Goal: Task Accomplishment & Management: Complete application form

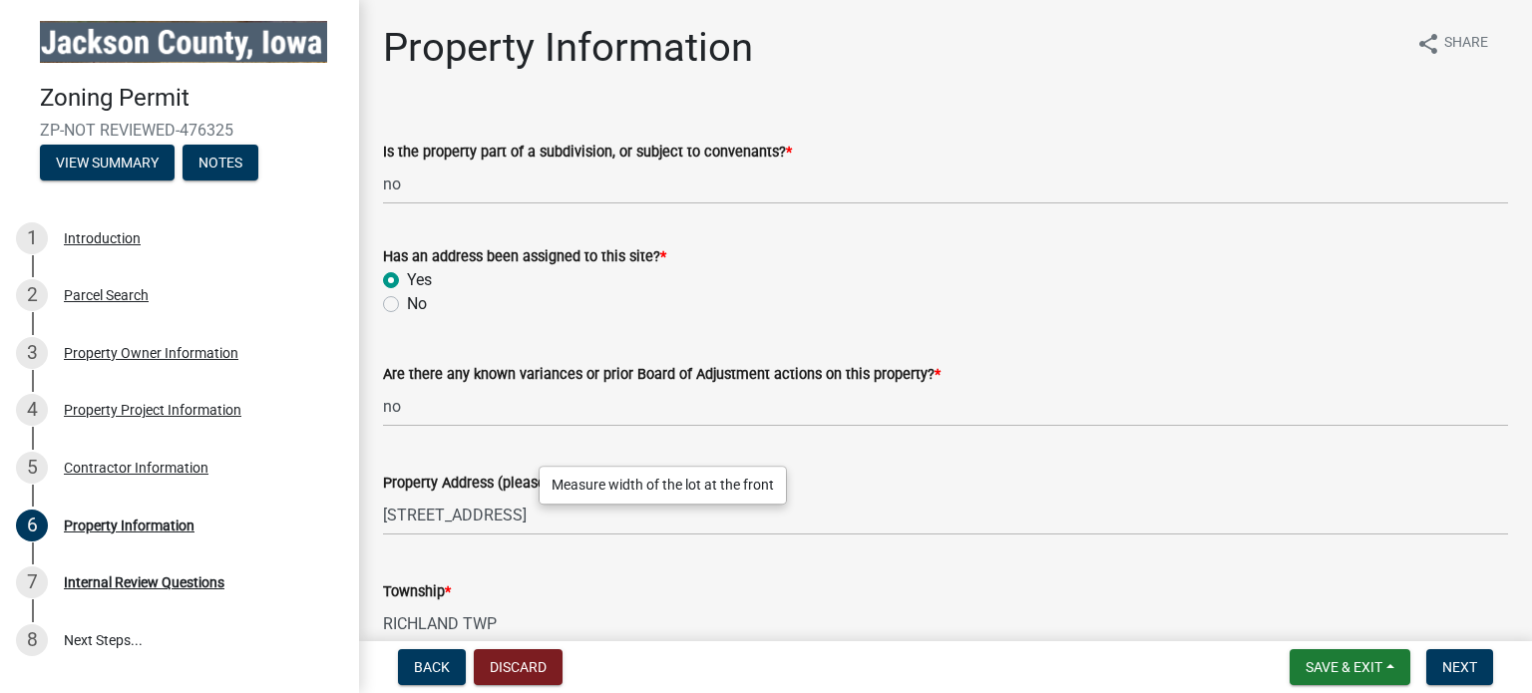
scroll to position [591, 0]
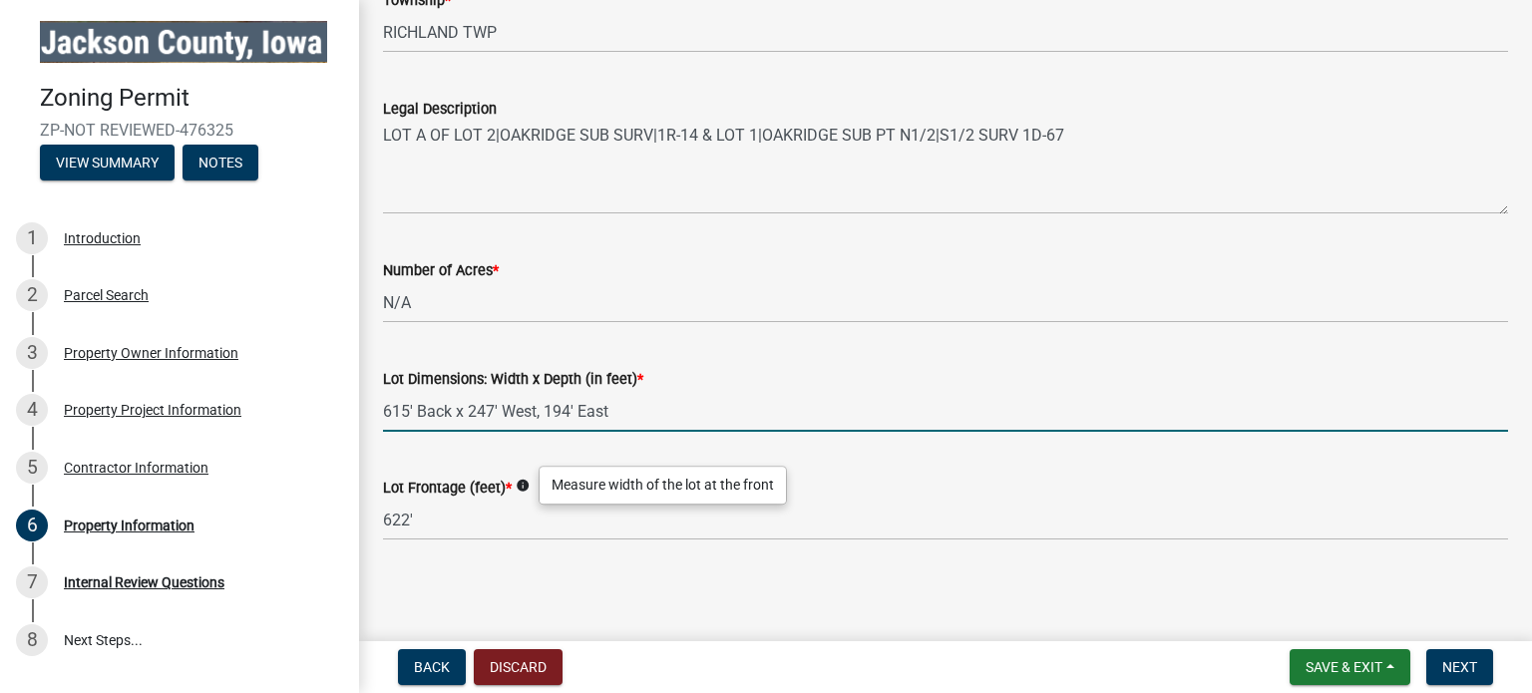
click at [385, 410] on input "615' Back x 247' West, 194' East" at bounding box center [945, 411] width 1125 height 41
click at [450, 414] on input "615' Back x 247' West, 194' East" at bounding box center [945, 411] width 1125 height 41
click at [519, 408] on input "615' Back (South) x 247' West, 194' East" at bounding box center [945, 411] width 1125 height 41
type input "615' Back (South) 247' West, 194' East"
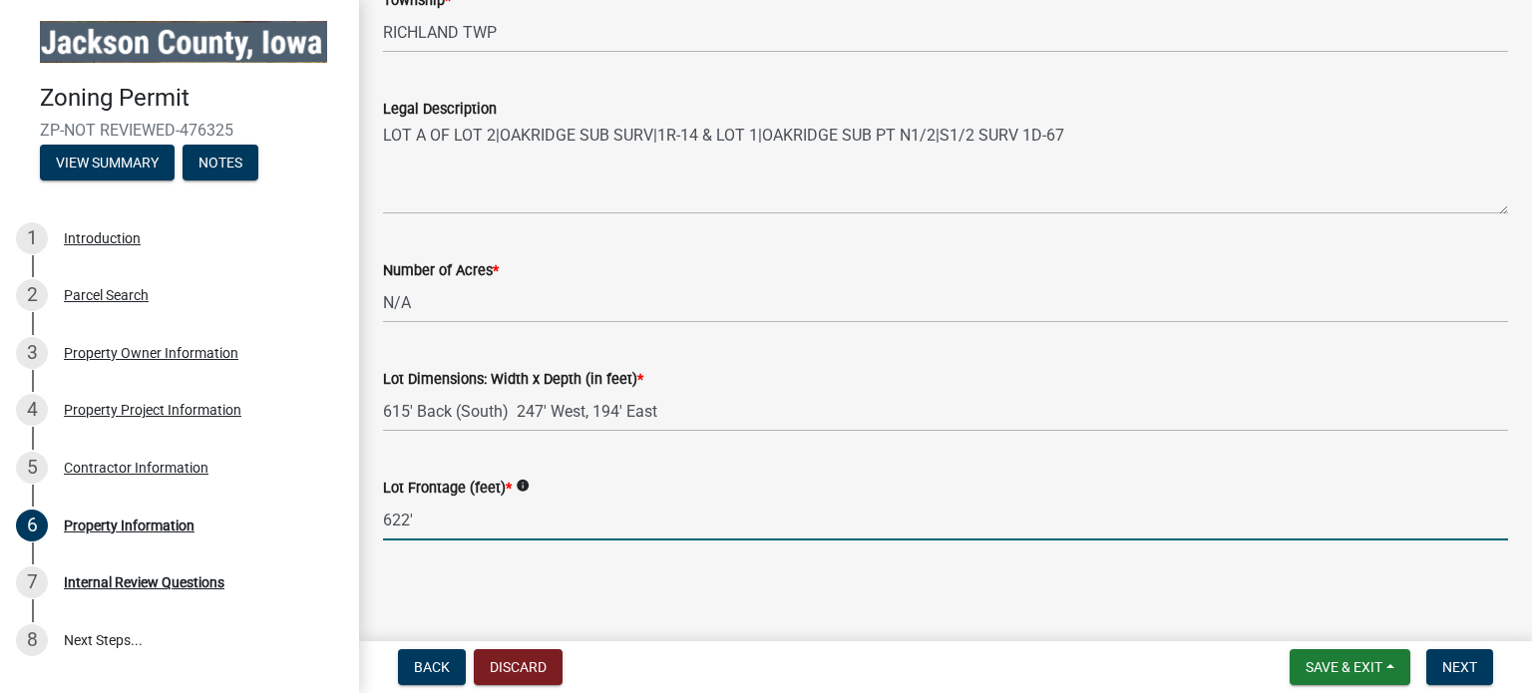
click at [437, 515] on input "622'" at bounding box center [945, 520] width 1125 height 41
click at [1473, 656] on button "Next" at bounding box center [1459, 667] width 67 height 36
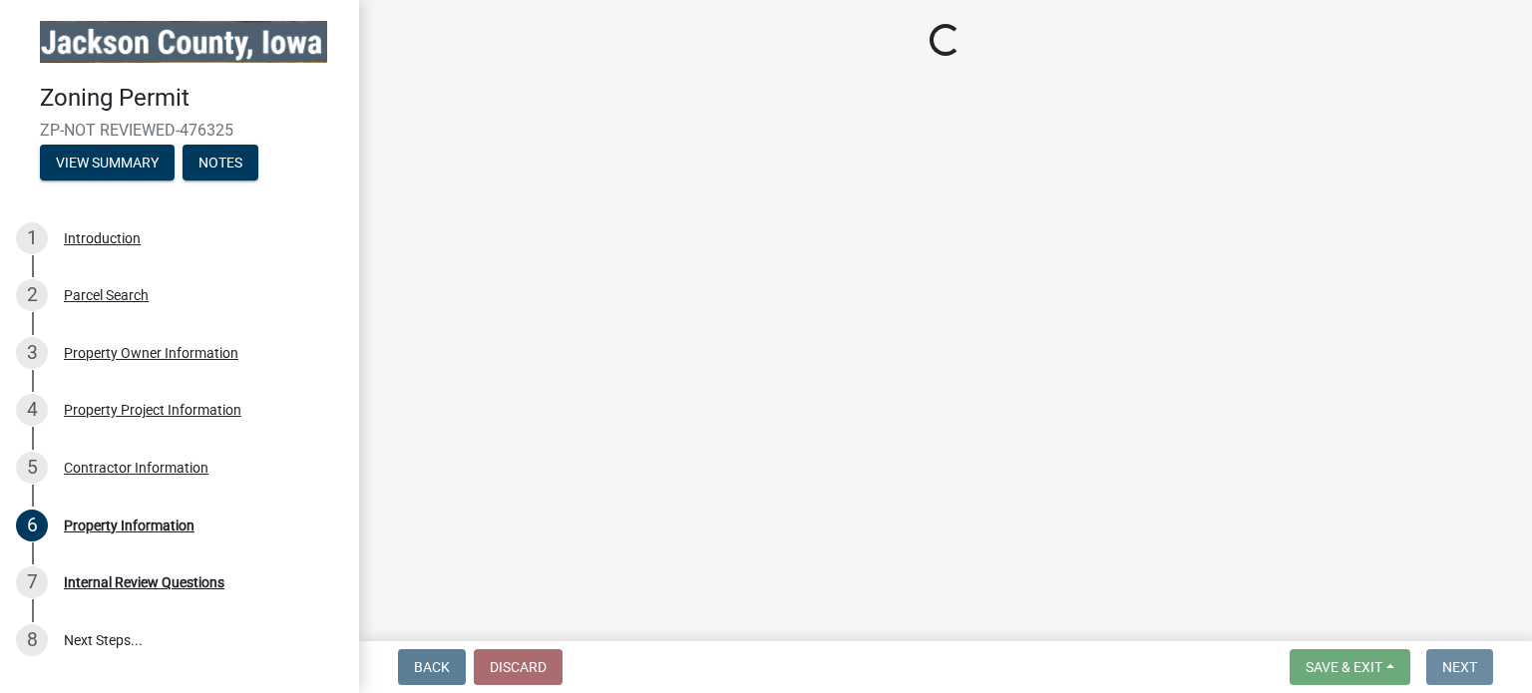
scroll to position [0, 0]
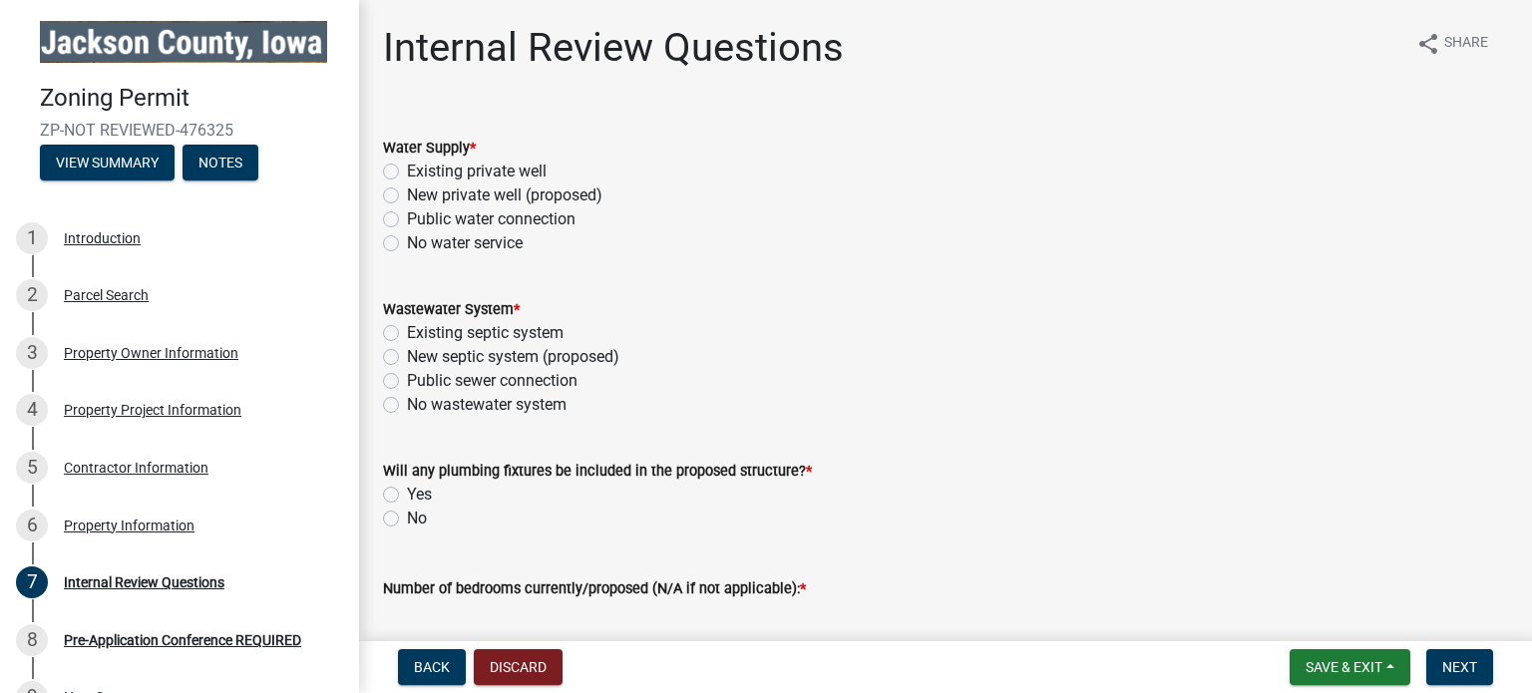
drag, startPoint x: 388, startPoint y: 174, endPoint x: 429, endPoint y: 183, distance: 41.9
click at [407, 173] on label "Existing private well" at bounding box center [477, 172] width 140 height 24
click at [407, 173] on input "Existing private well" at bounding box center [413, 166] width 13 height 13
radio input "true"
click at [407, 334] on label "Existing septic system" at bounding box center [485, 333] width 157 height 24
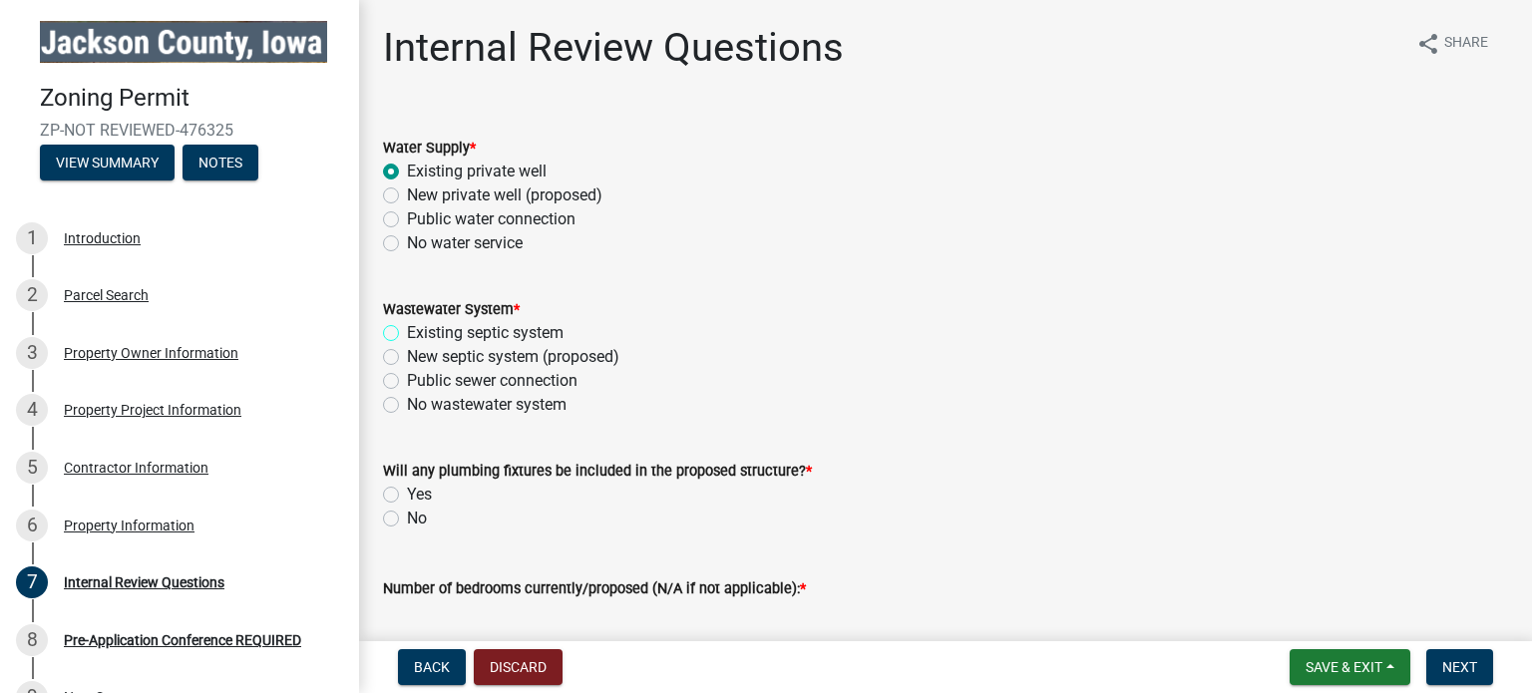
click at [407, 334] on input "Existing septic system" at bounding box center [413, 327] width 13 height 13
radio input "true"
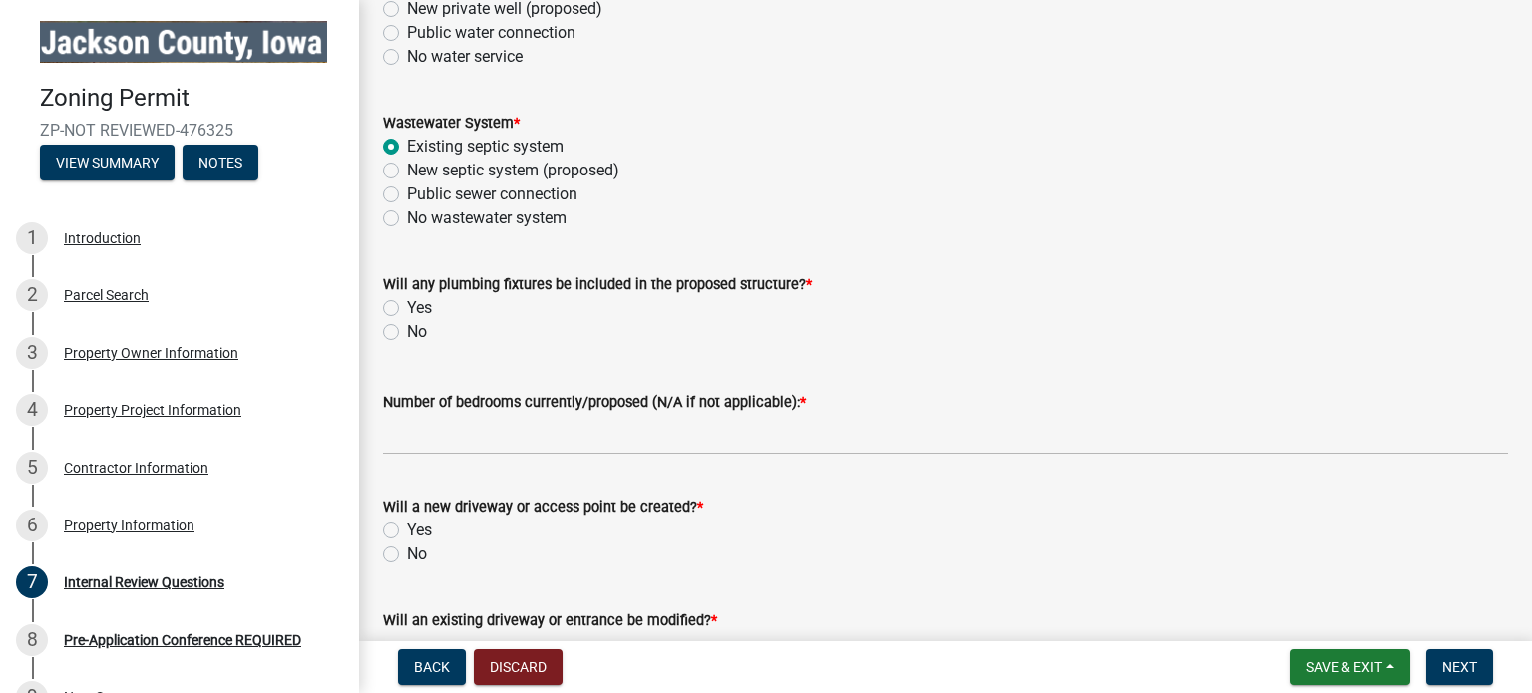
scroll to position [199, 0]
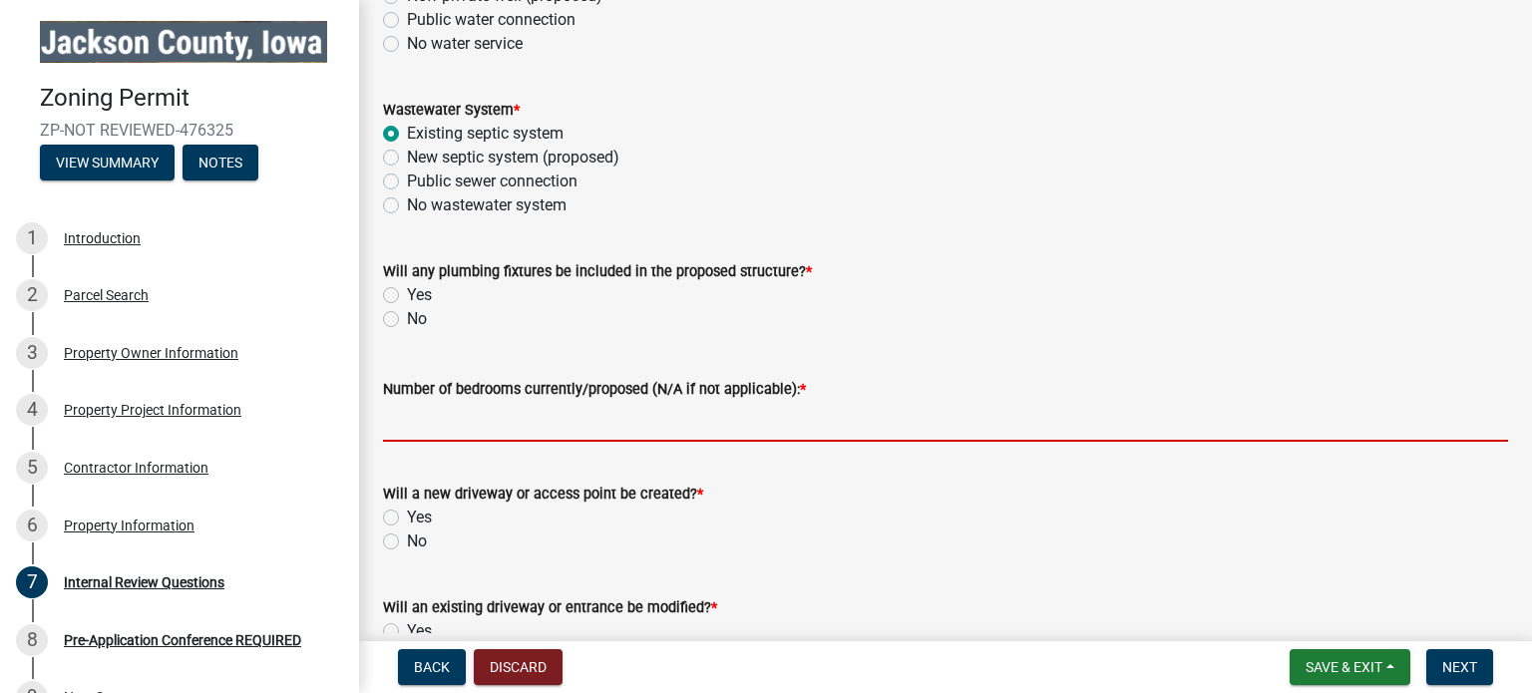
click at [555, 419] on input "Number of bedrooms currently/proposed (N/A if not applicable): *" at bounding box center [945, 421] width 1125 height 41
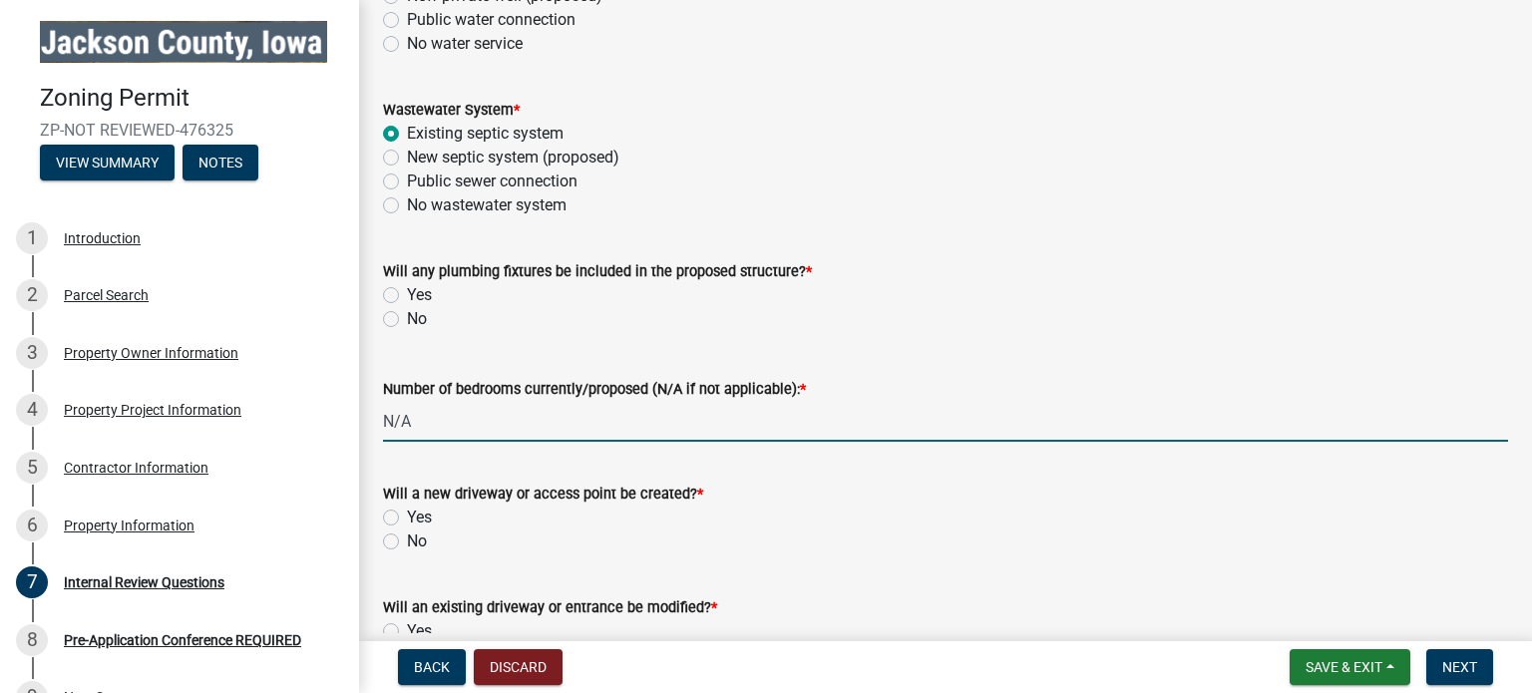
scroll to position [299, 0]
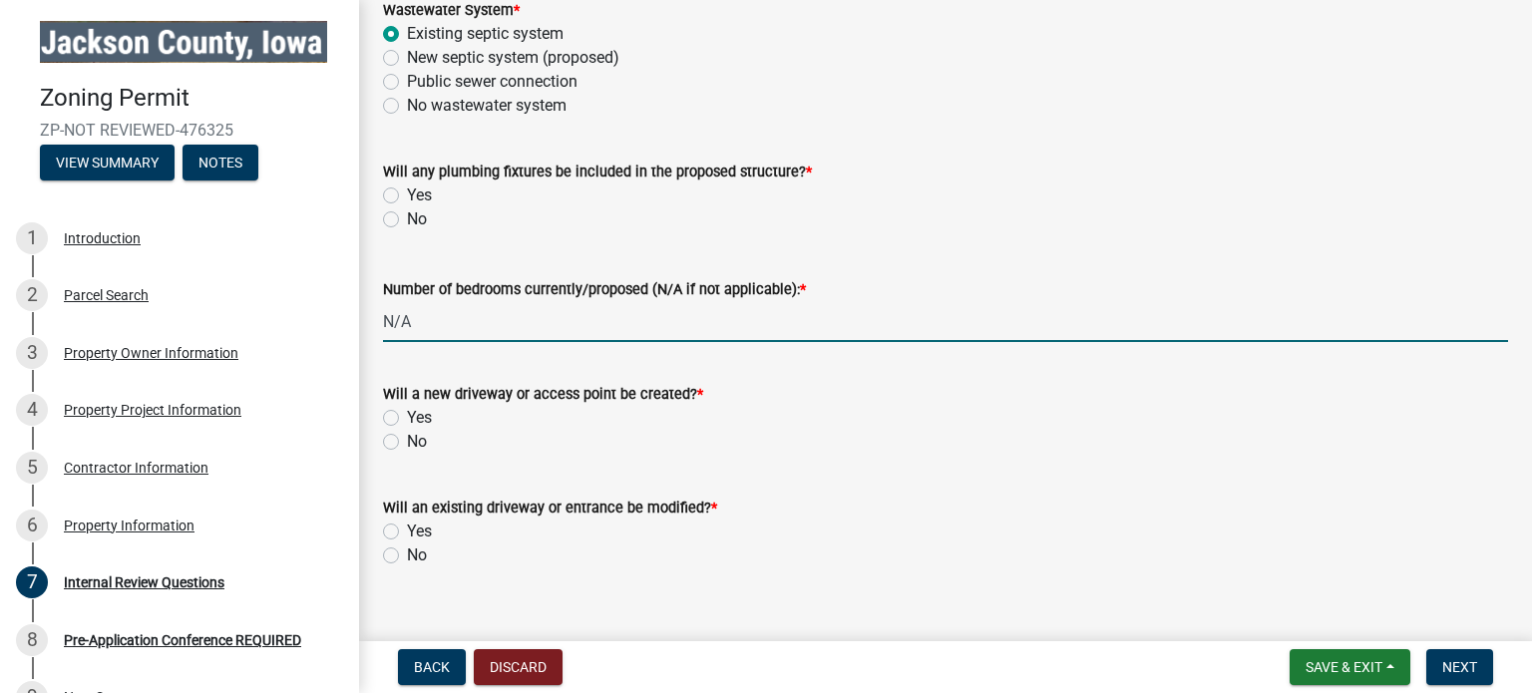
type input "N/A"
click at [407, 442] on label "No" at bounding box center [417, 442] width 20 height 24
click at [407, 442] on input "No" at bounding box center [413, 436] width 13 height 13
radio input "true"
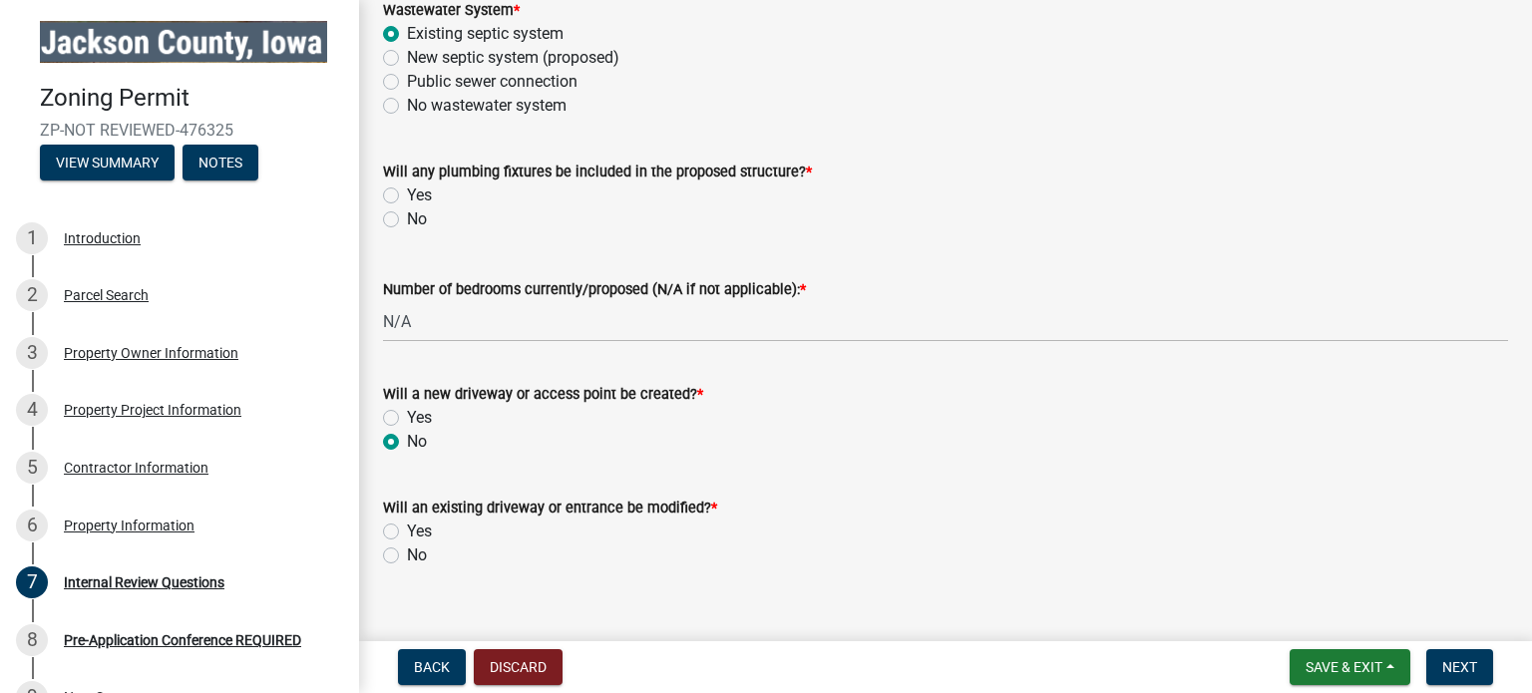
drag, startPoint x: 391, startPoint y: 551, endPoint x: 724, endPoint y: 502, distance: 336.7
click at [407, 551] on label "No" at bounding box center [417, 556] width 20 height 24
click at [407, 551] on input "No" at bounding box center [413, 550] width 13 height 13
radio input "true"
click at [407, 195] on label "Yes" at bounding box center [419, 196] width 25 height 24
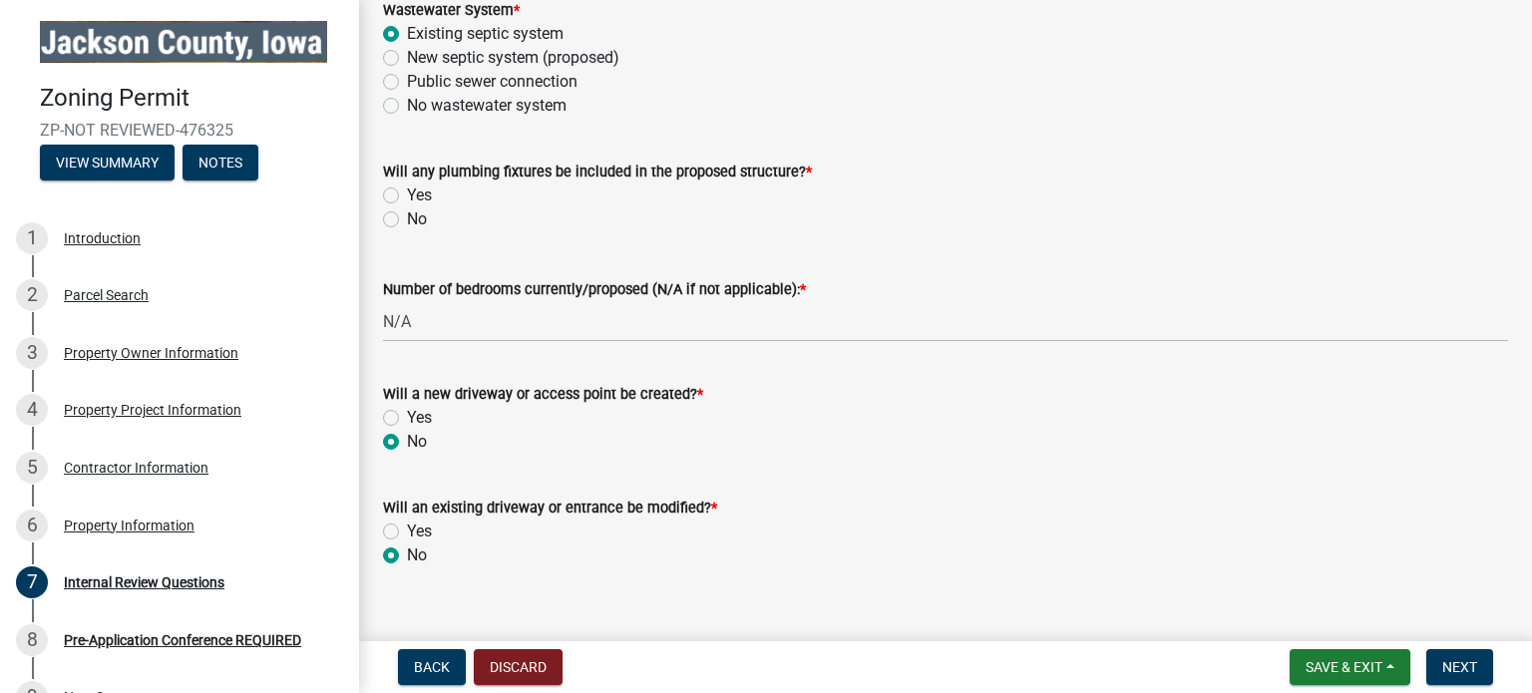
click at [407, 195] on input "Yes" at bounding box center [413, 190] width 13 height 13
radio input "true"
click at [1470, 669] on span "Next" at bounding box center [1459, 667] width 35 height 16
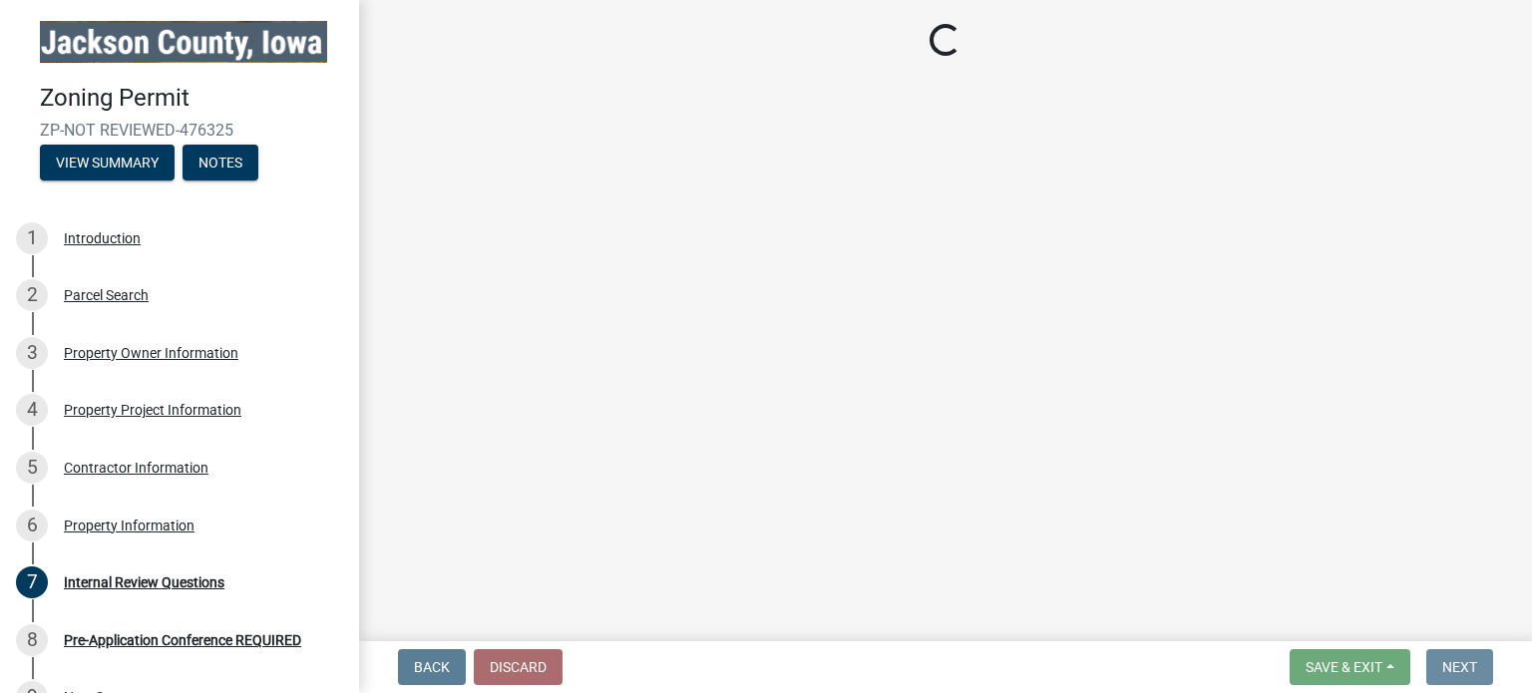
scroll to position [0, 0]
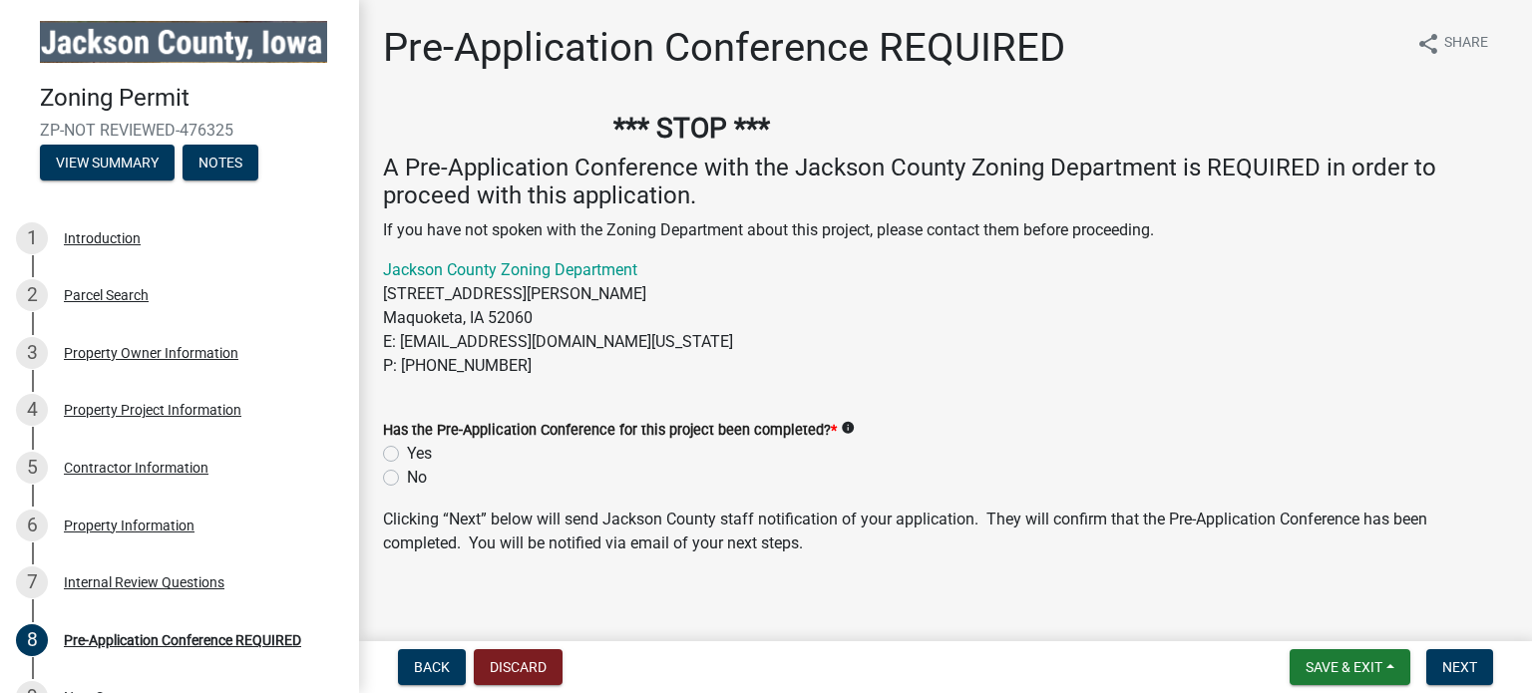
click at [407, 453] on label "Yes" at bounding box center [419, 454] width 25 height 24
click at [407, 453] on input "Yes" at bounding box center [413, 448] width 13 height 13
radio input "true"
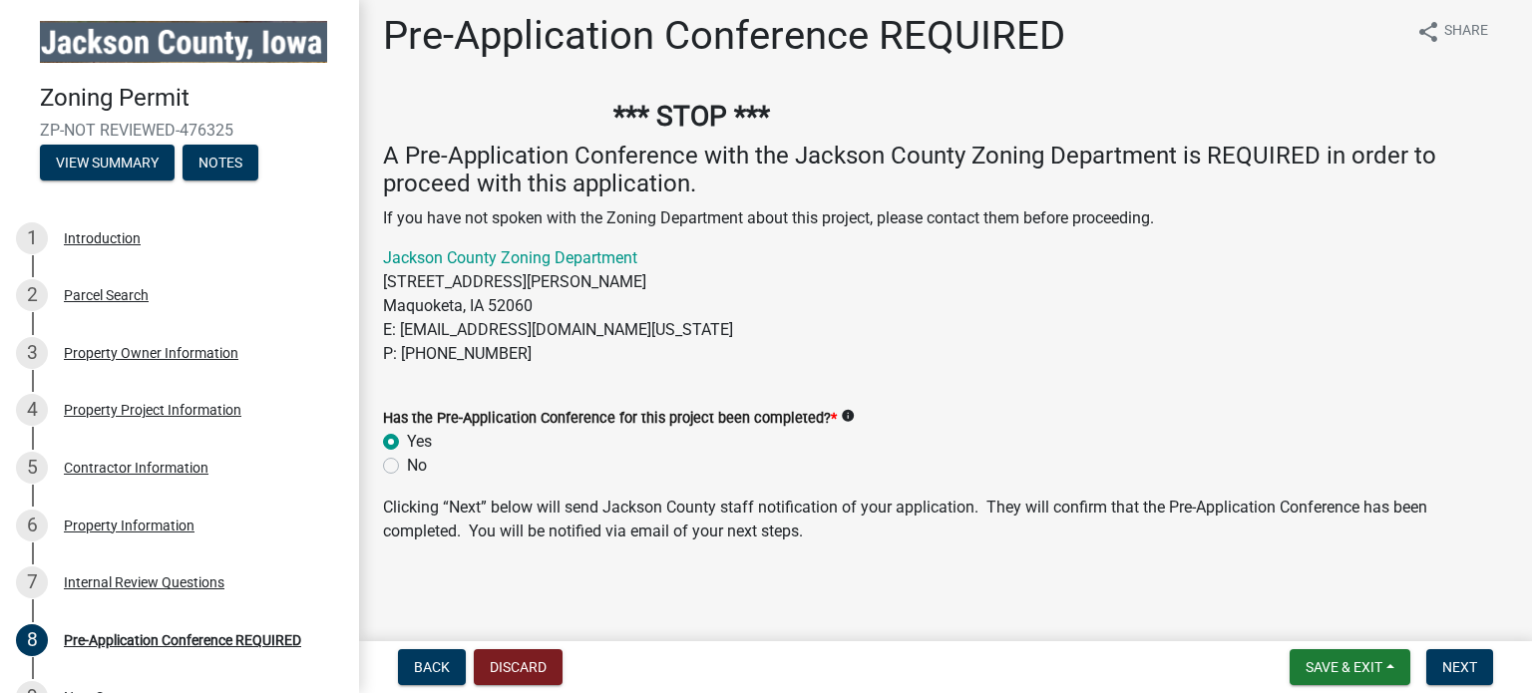
scroll to position [16, 0]
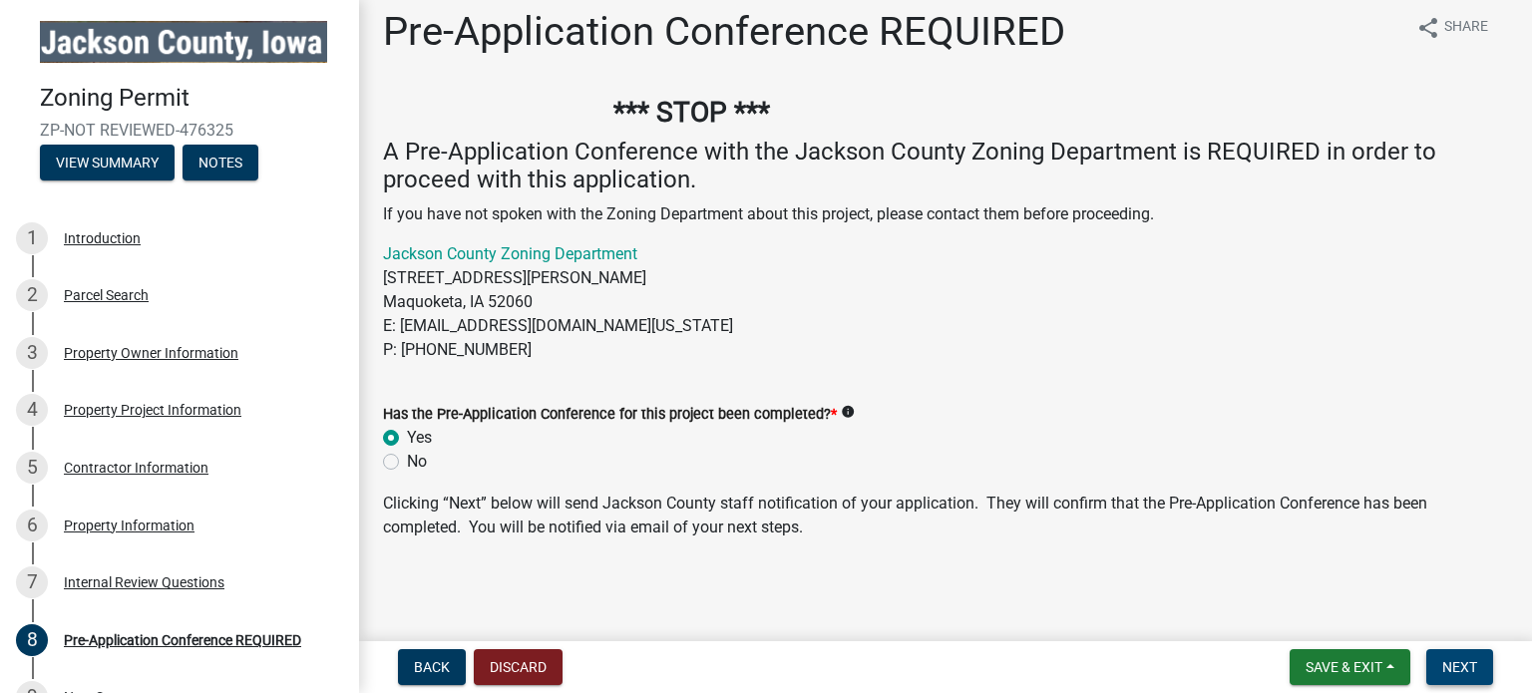
click at [1465, 672] on span "Next" at bounding box center [1459, 667] width 35 height 16
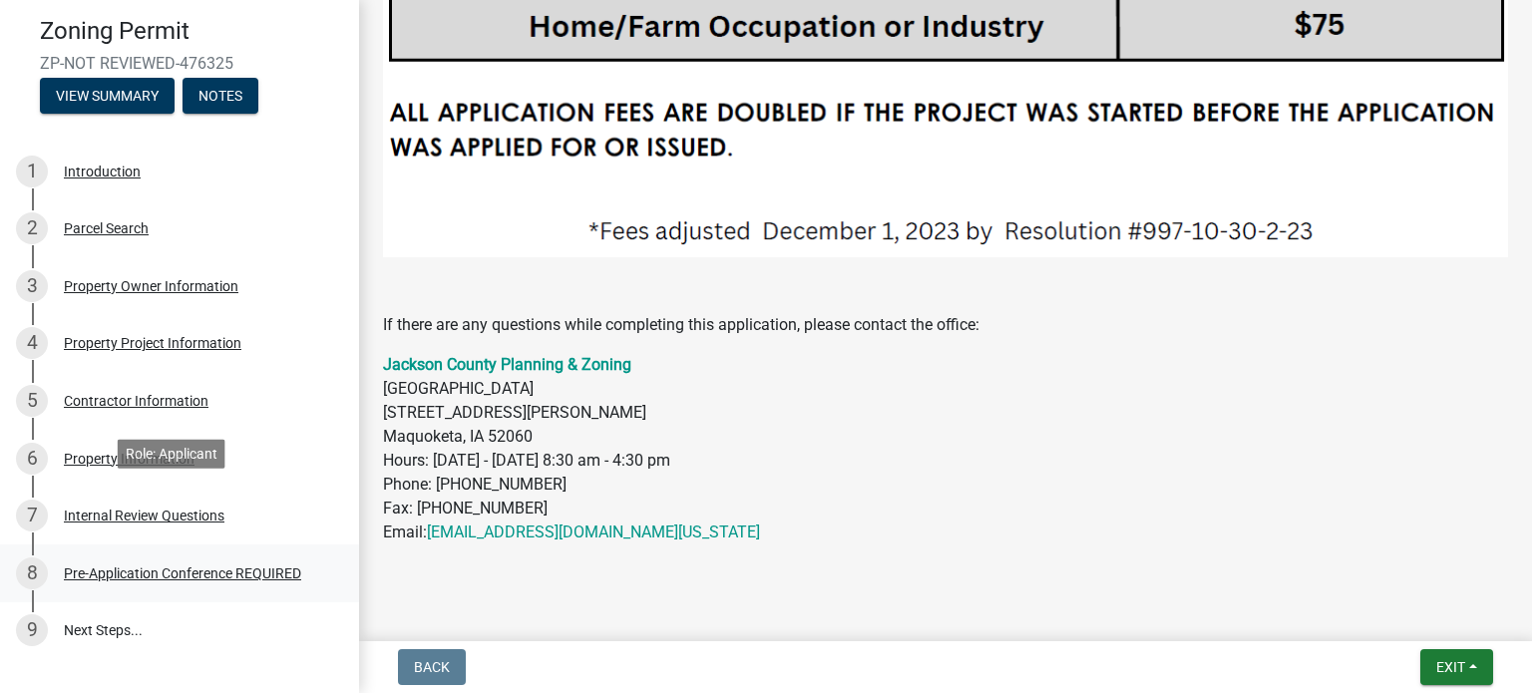
scroll to position [172, 0]
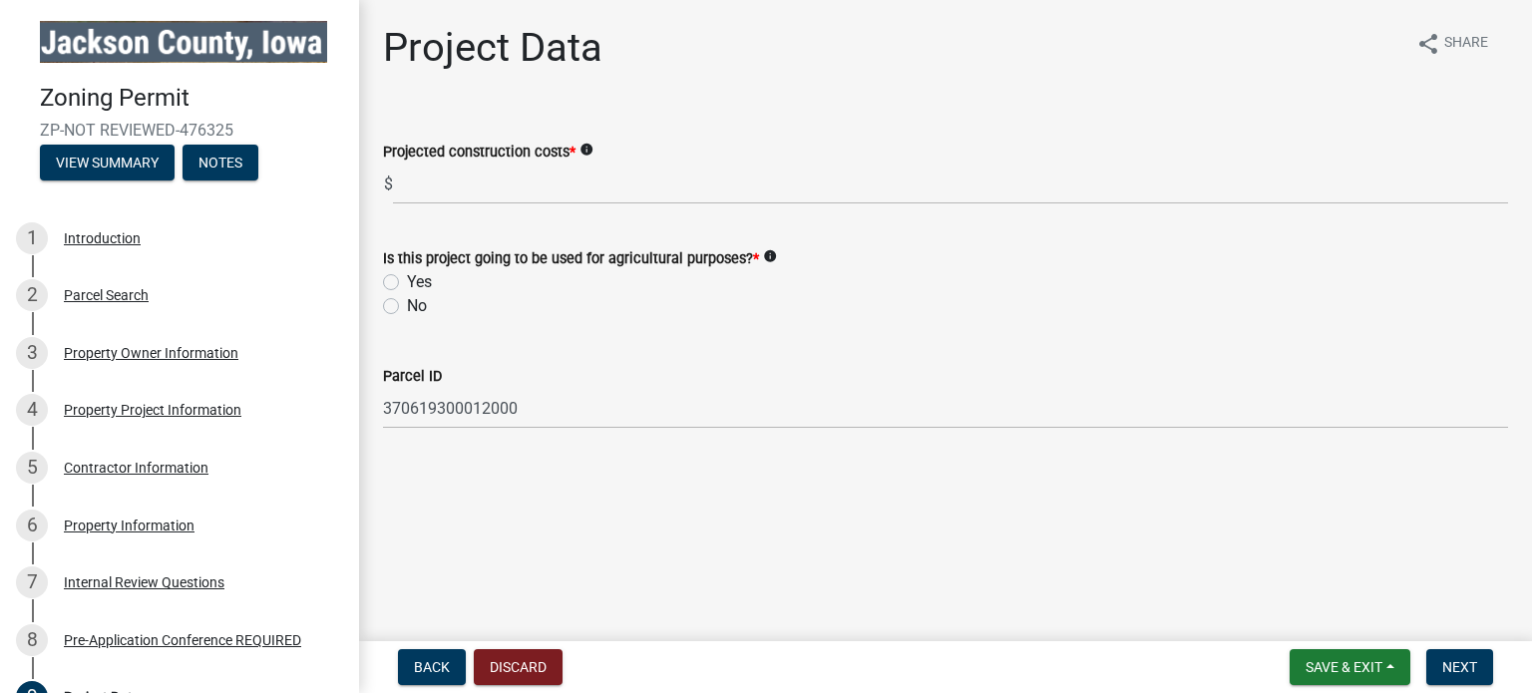
click at [407, 308] on label "No" at bounding box center [417, 306] width 20 height 24
click at [407, 307] on input "No" at bounding box center [413, 300] width 13 height 13
radio input "true"
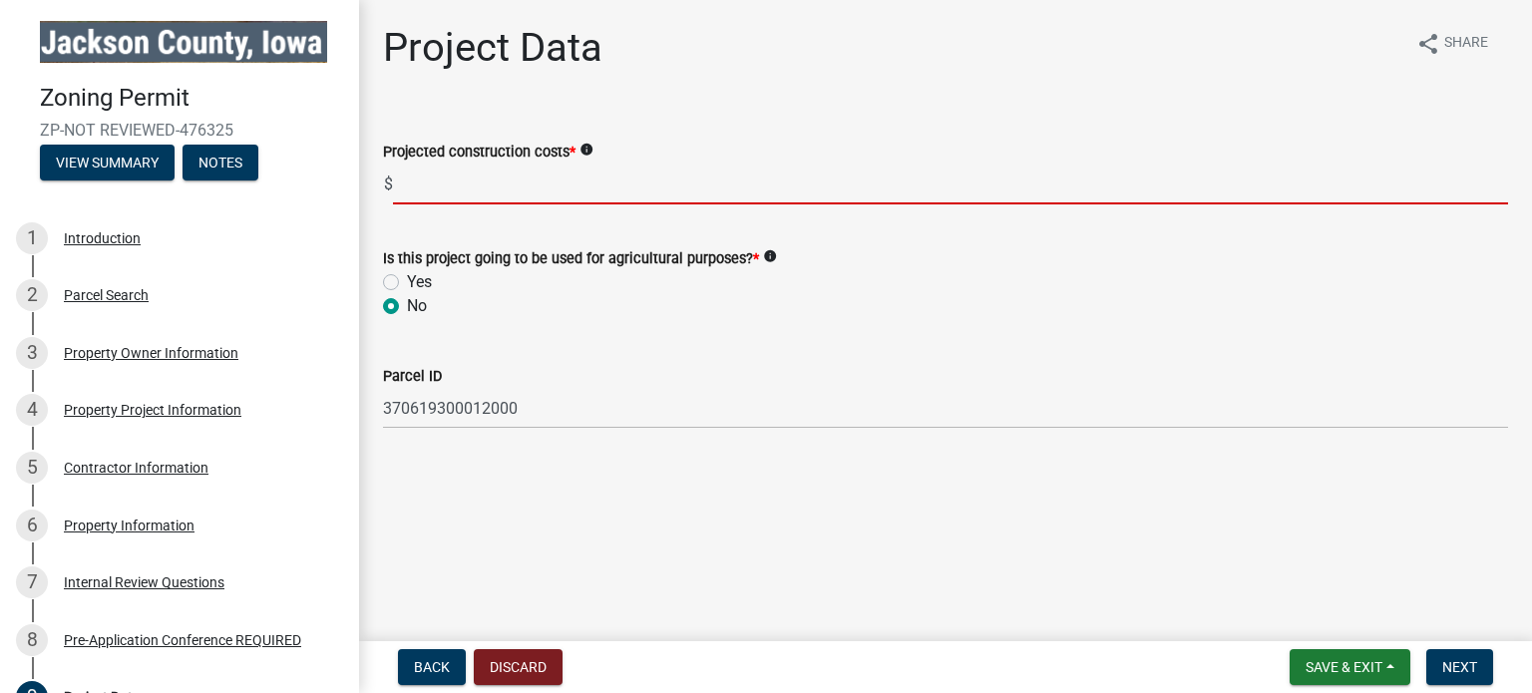
click at [448, 187] on input "text" at bounding box center [950, 184] width 1115 height 41
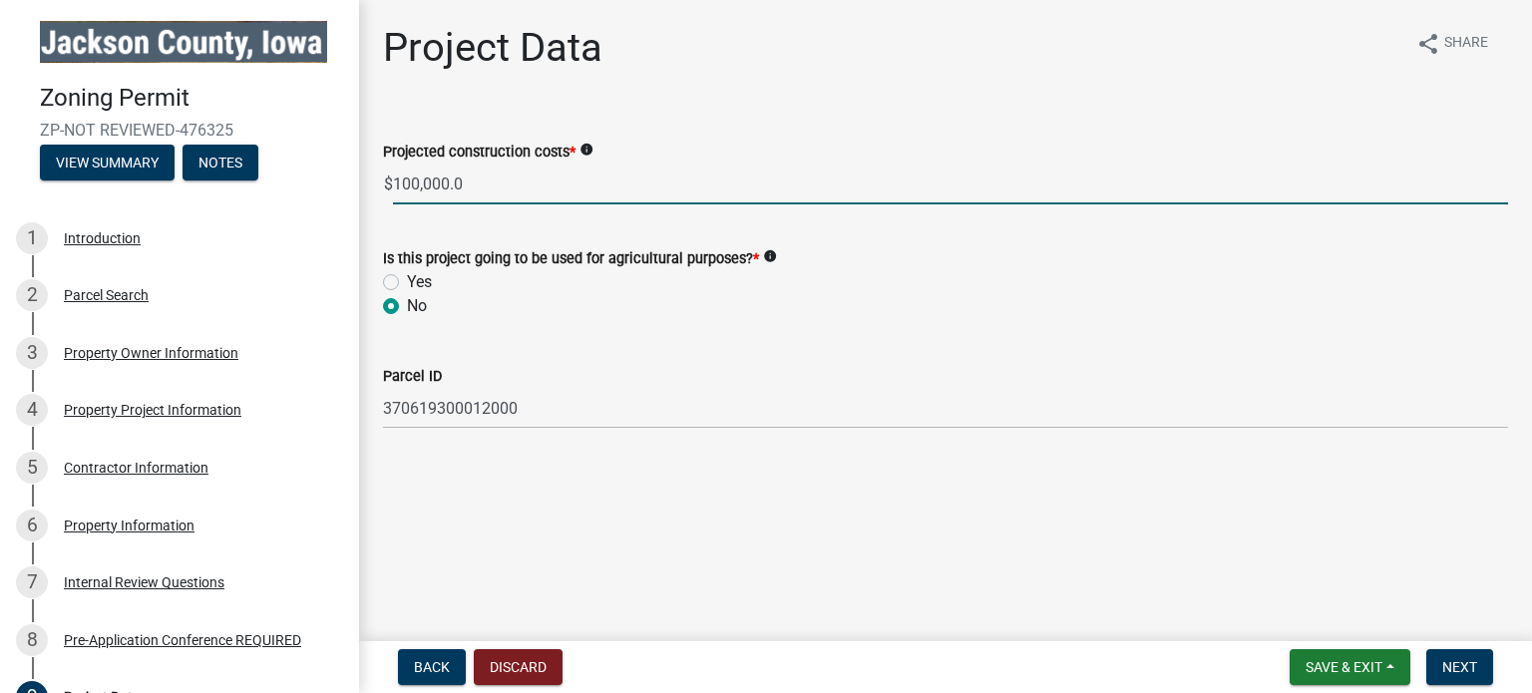
type input "100,000.00"
click at [1462, 662] on span "Next" at bounding box center [1459, 667] width 35 height 16
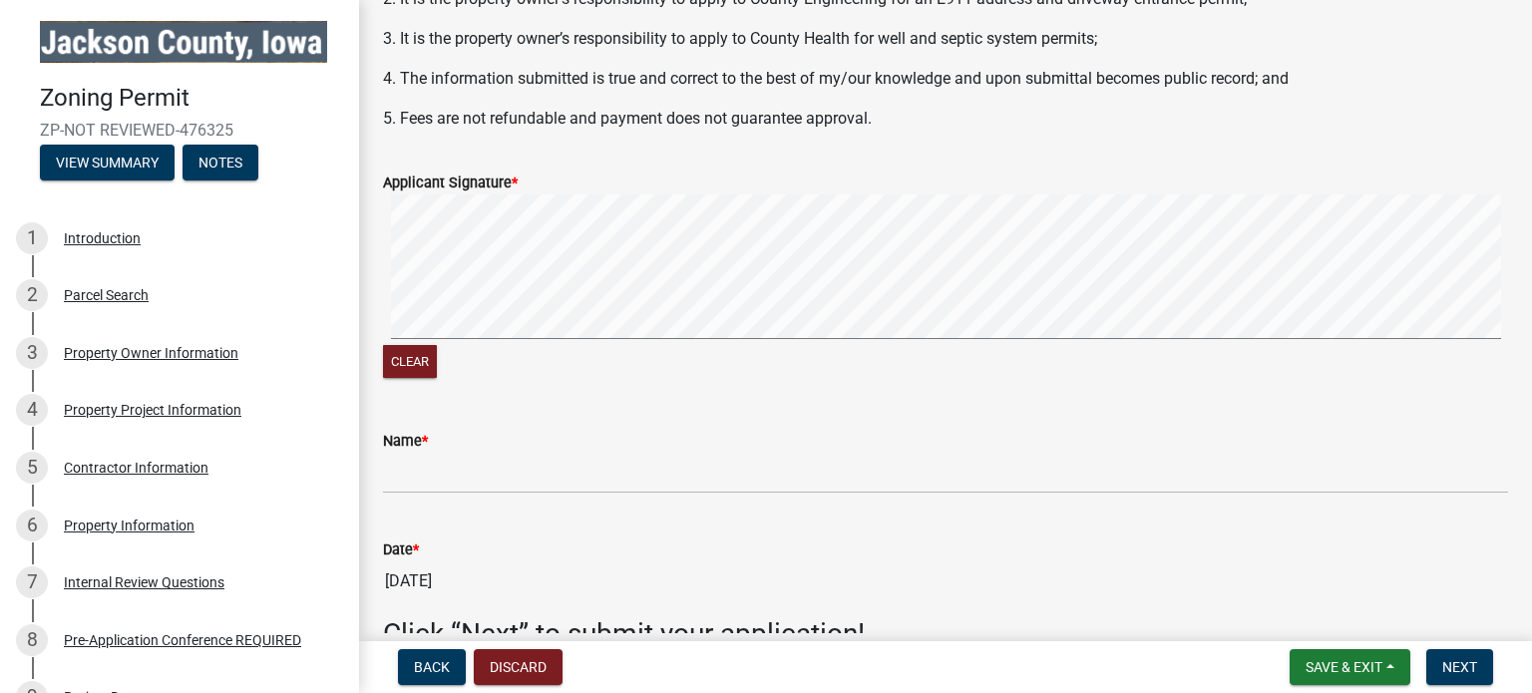
scroll to position [554, 0]
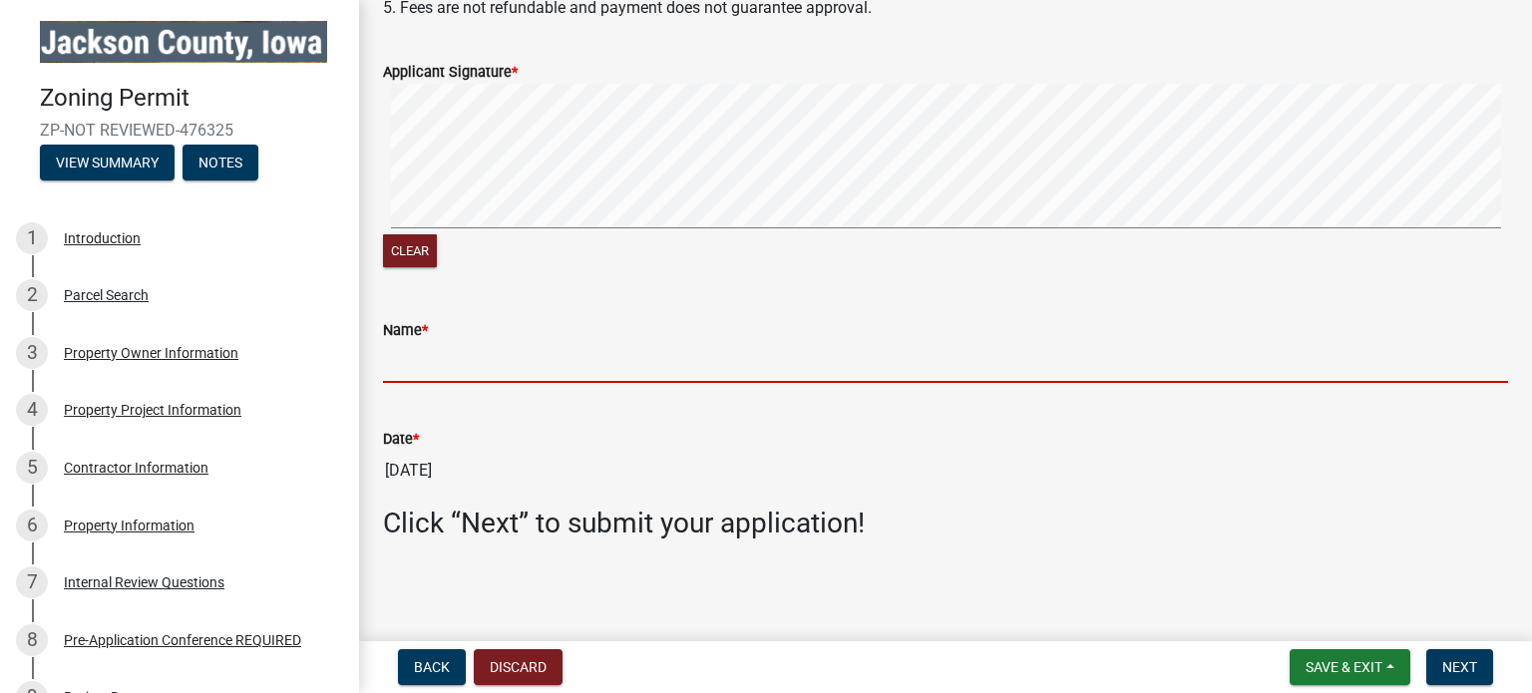
click at [490, 370] on input "Name *" at bounding box center [945, 362] width 1125 height 41
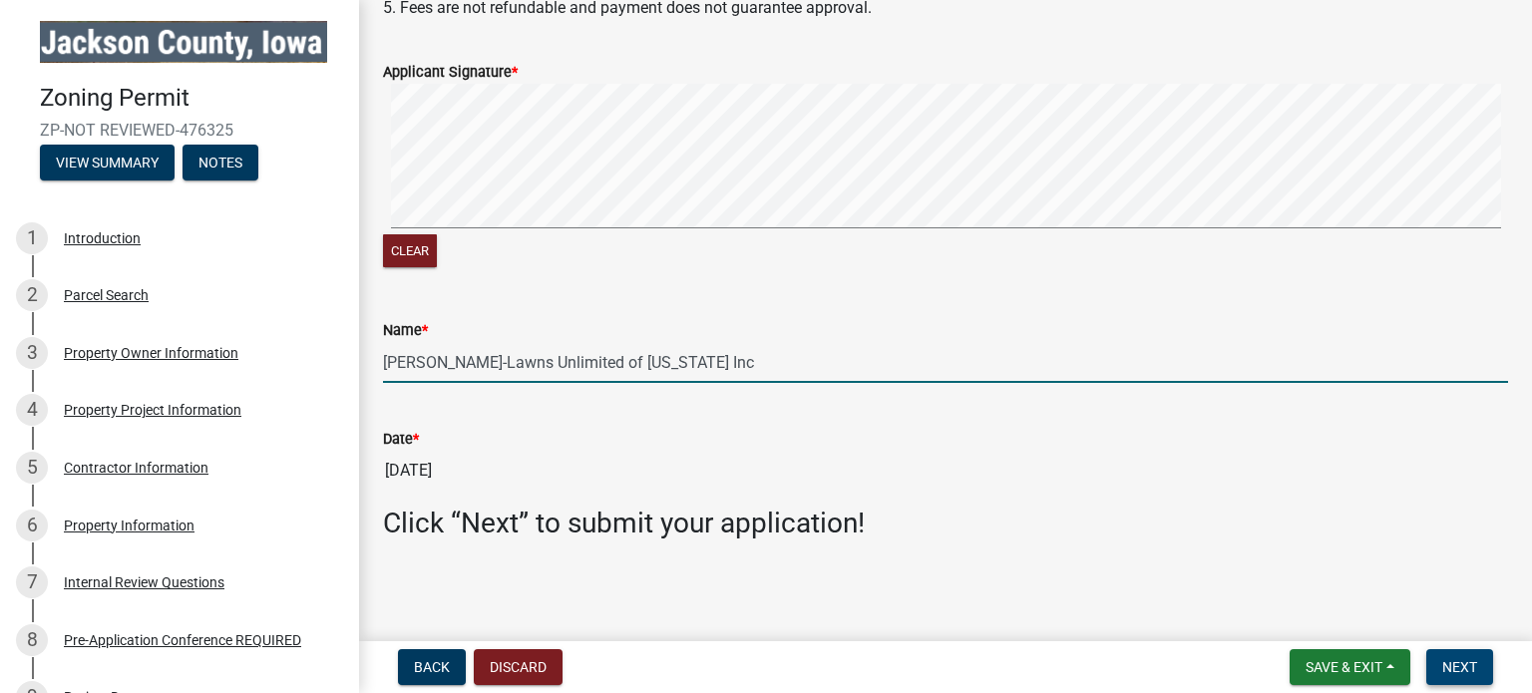
type input "Rebecca Clark-Lawns Unlimited of Iowa Inc"
click at [1485, 670] on button "Next" at bounding box center [1459, 667] width 67 height 36
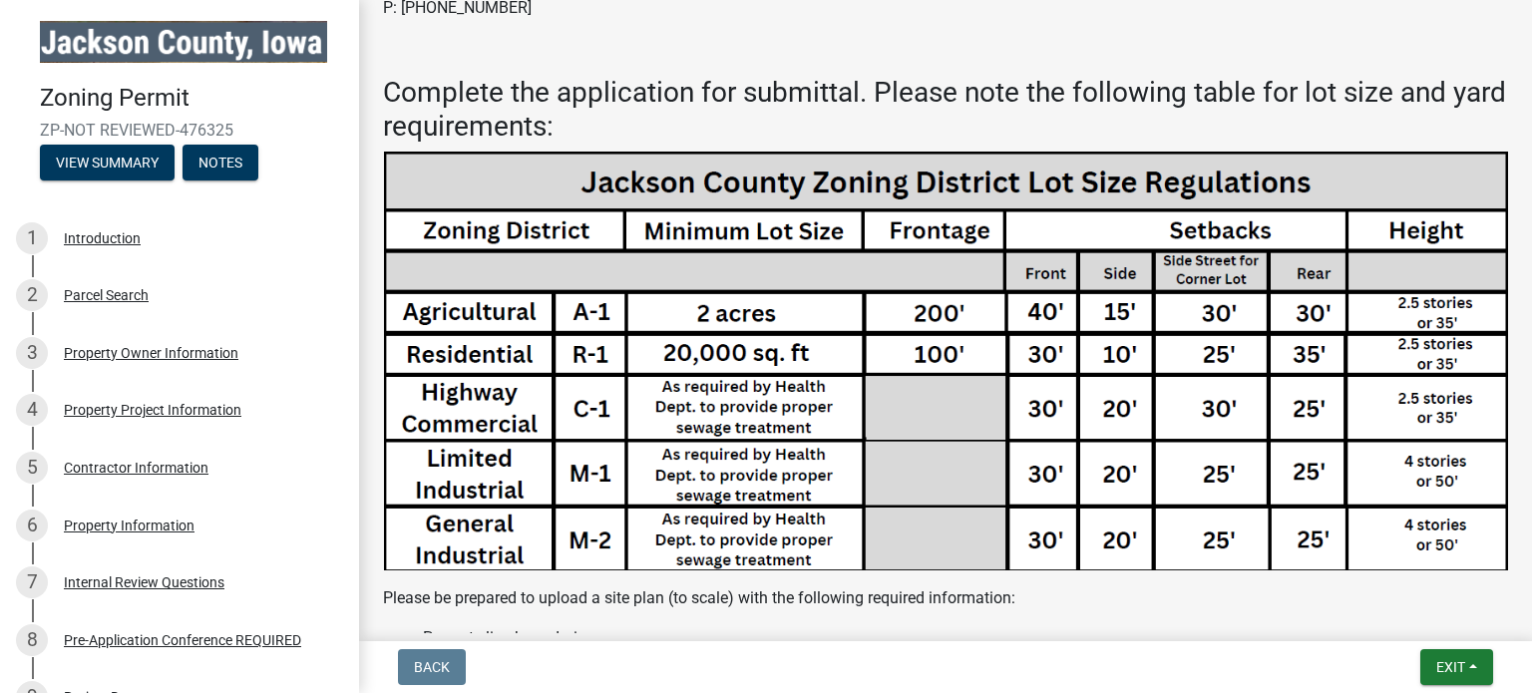
scroll to position [1895, 0]
